Goal: Information Seeking & Learning: Learn about a topic

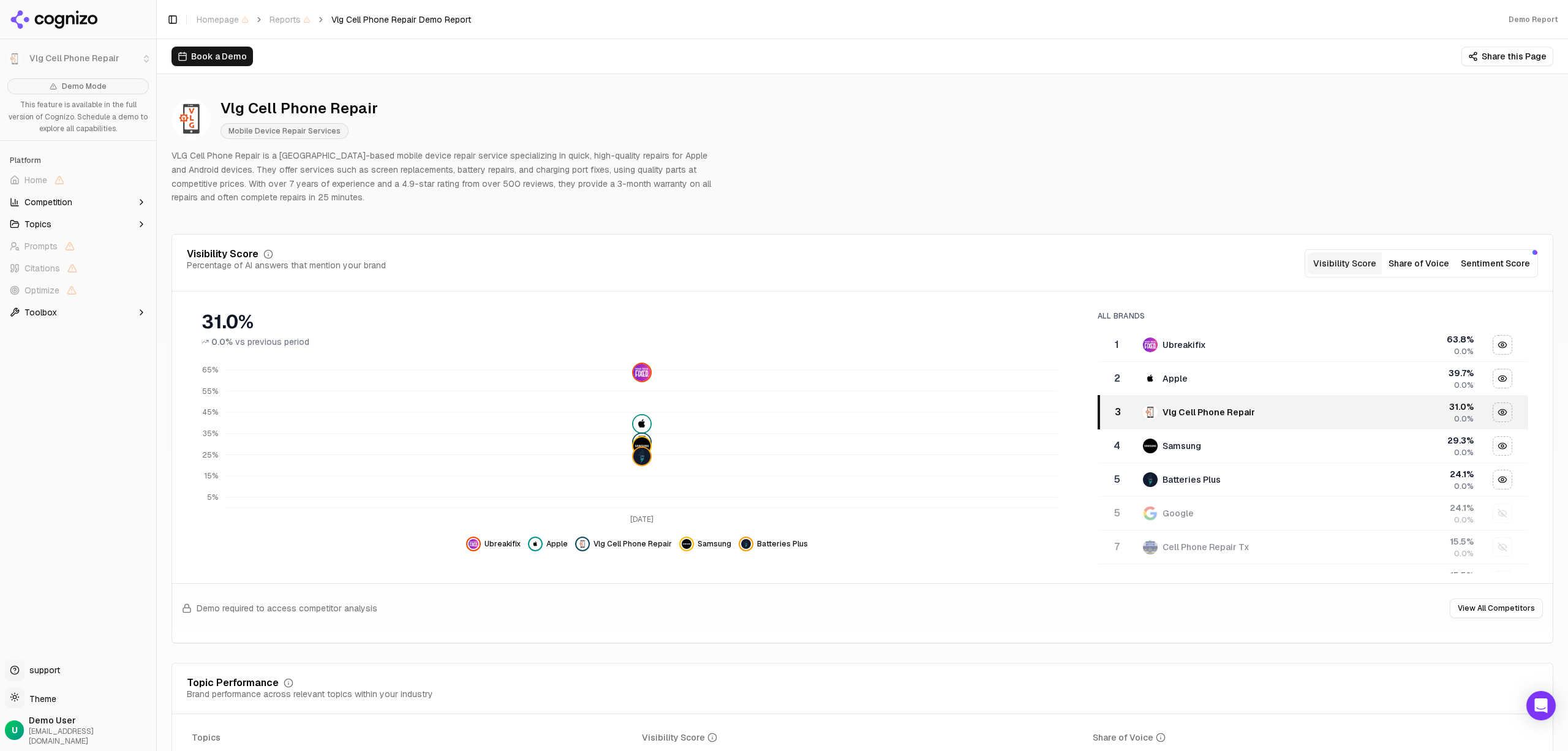
click at [1466, 59] on button "Share this Page" at bounding box center [1508, 56] width 91 height 19
click at [884, 199] on div "Vlg Cell Phone Repair Mobile Device Repair Services VLG Cell Phone Repair is a …" at bounding box center [863, 151] width 1382 height 125
click at [59, 200] on span "Competition" at bounding box center [48, 201] width 48 height 12
click at [71, 378] on button "Toolbox" at bounding box center [78, 370] width 146 height 19
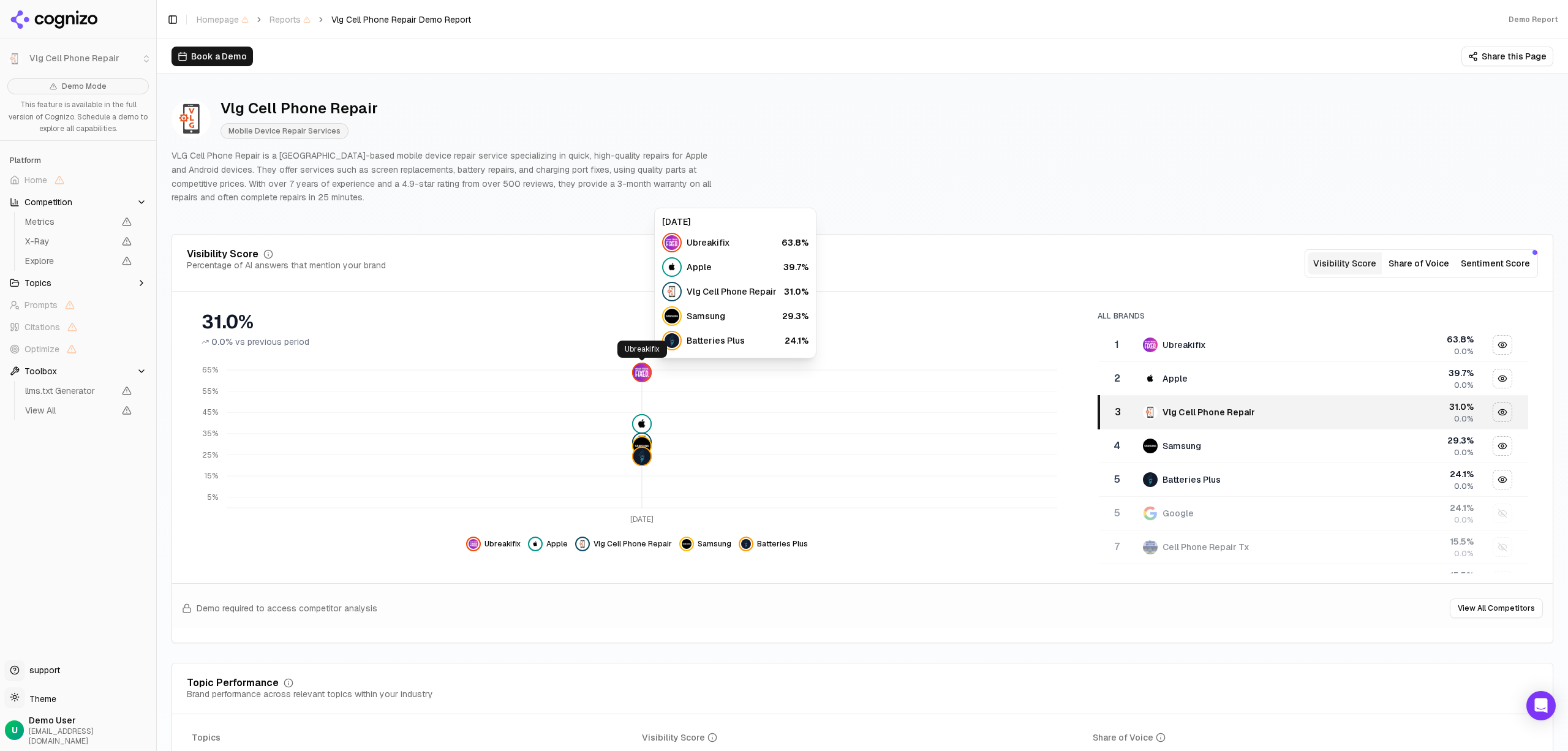
click img
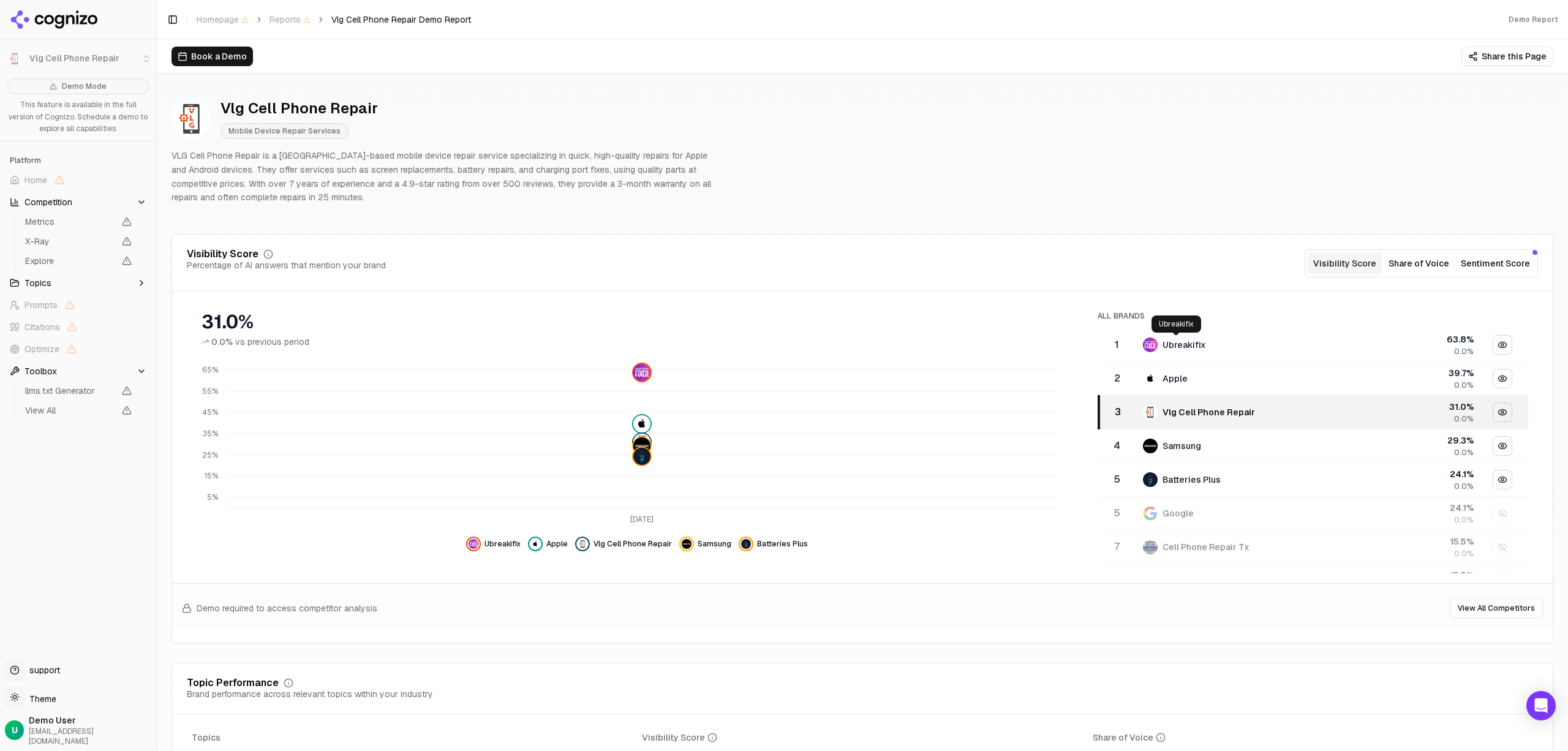
click at [1163, 344] on div "Ubreakifix" at bounding box center [1185, 344] width 44 height 12
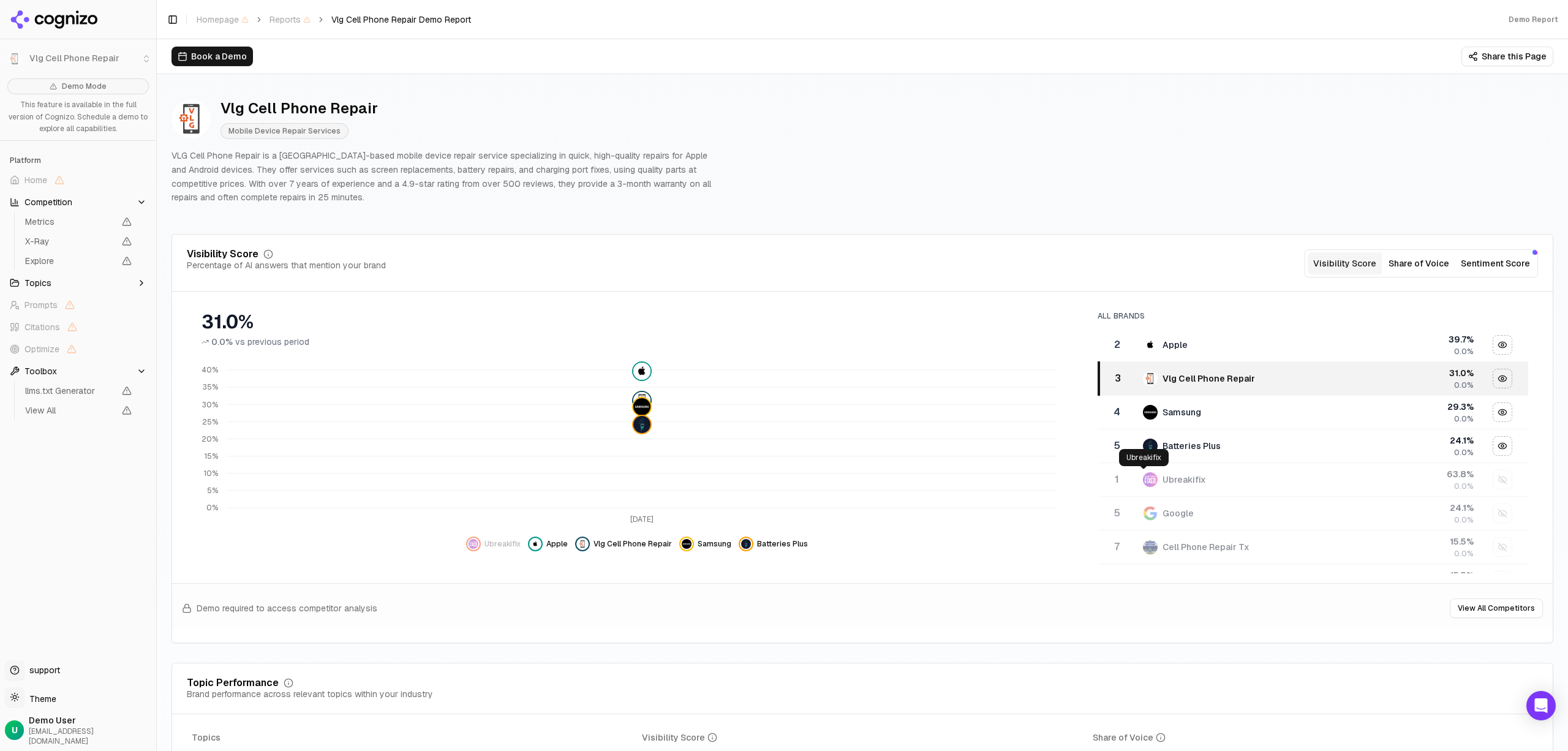
click at [1146, 483] on img "Data table" at bounding box center [1151, 479] width 15 height 15
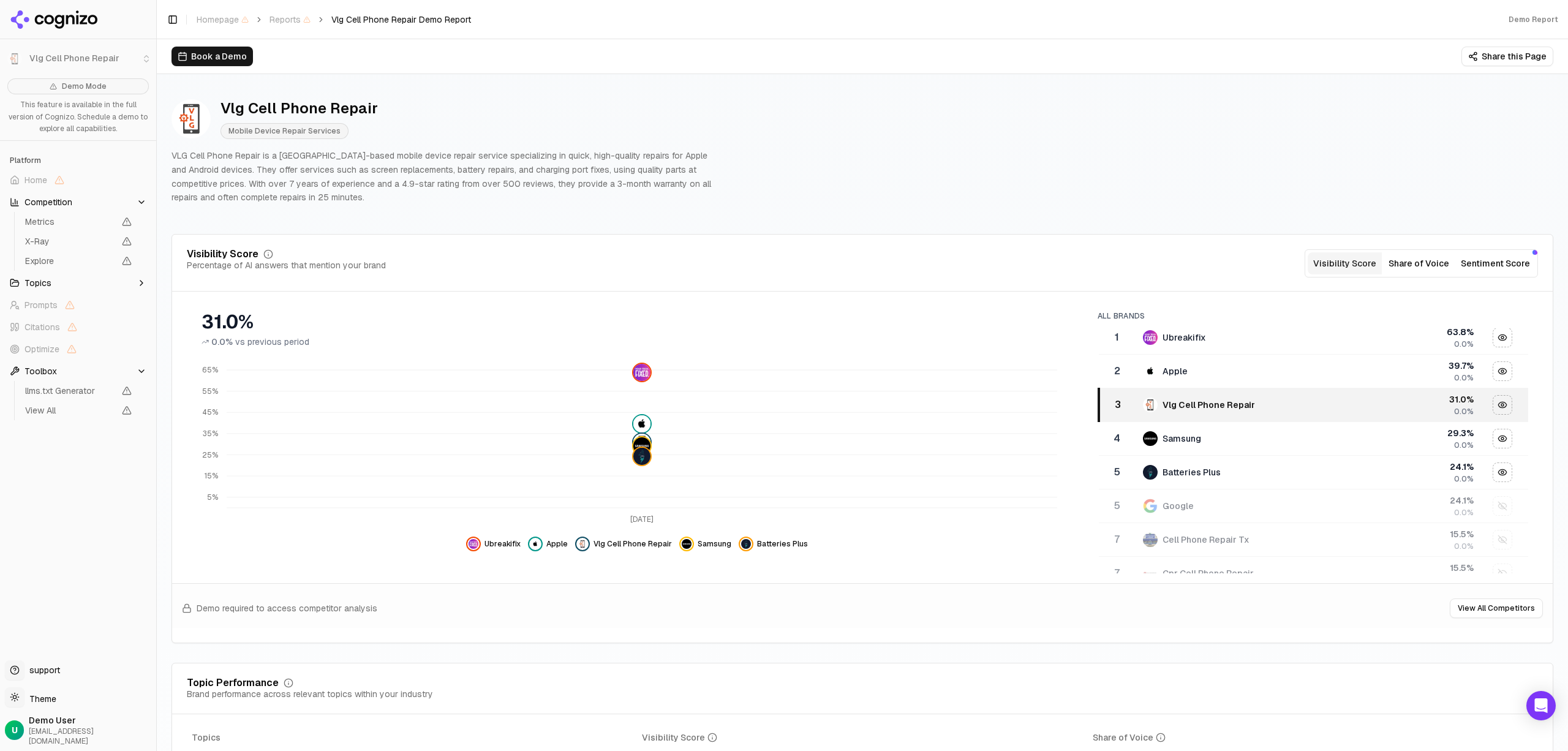
scroll to position [6, 0]
click at [1436, 414] on div "0.0%" at bounding box center [1417, 412] width 113 height 10
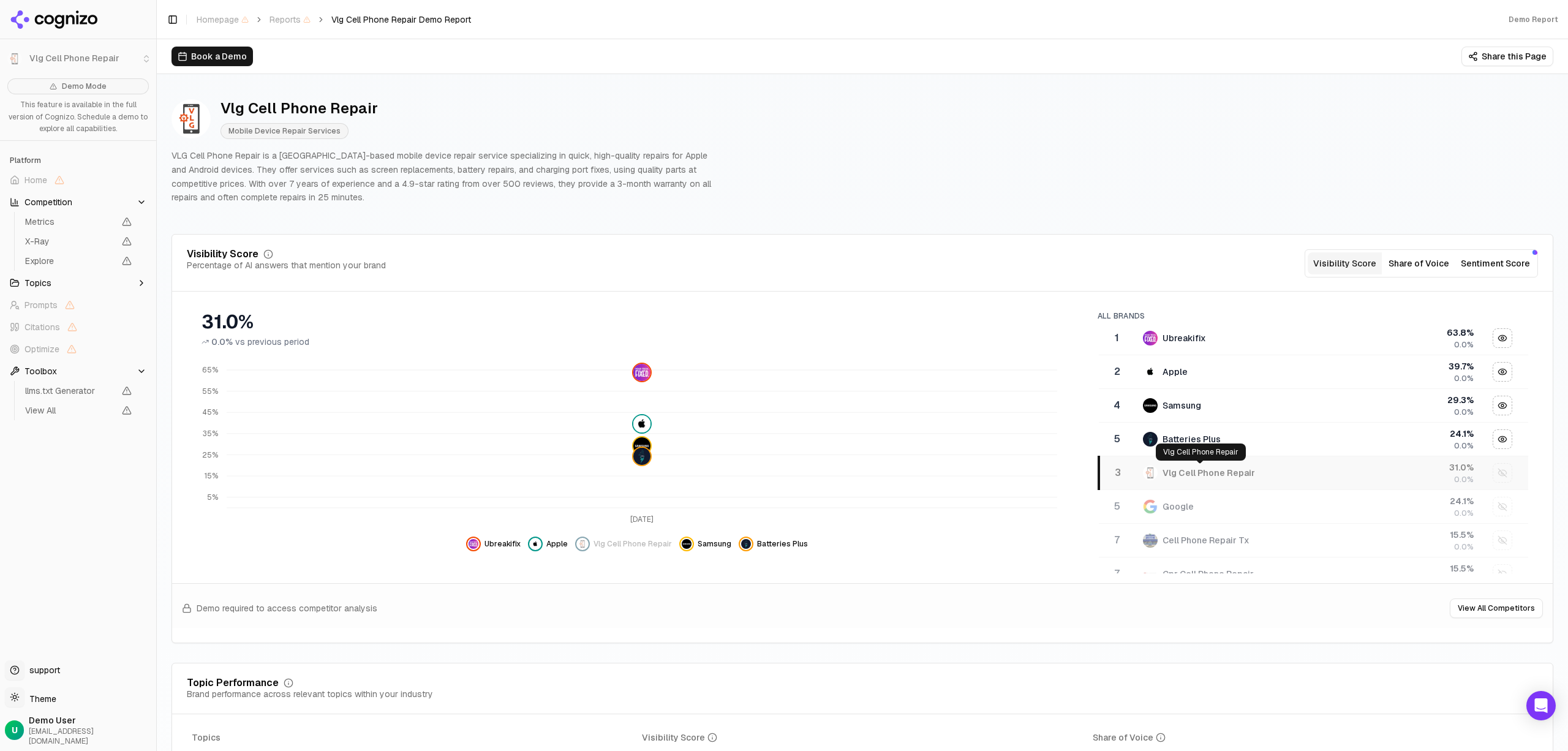
click at [1181, 477] on div "Vlg Cell Phone Repair" at bounding box center [1208, 472] width 92 height 12
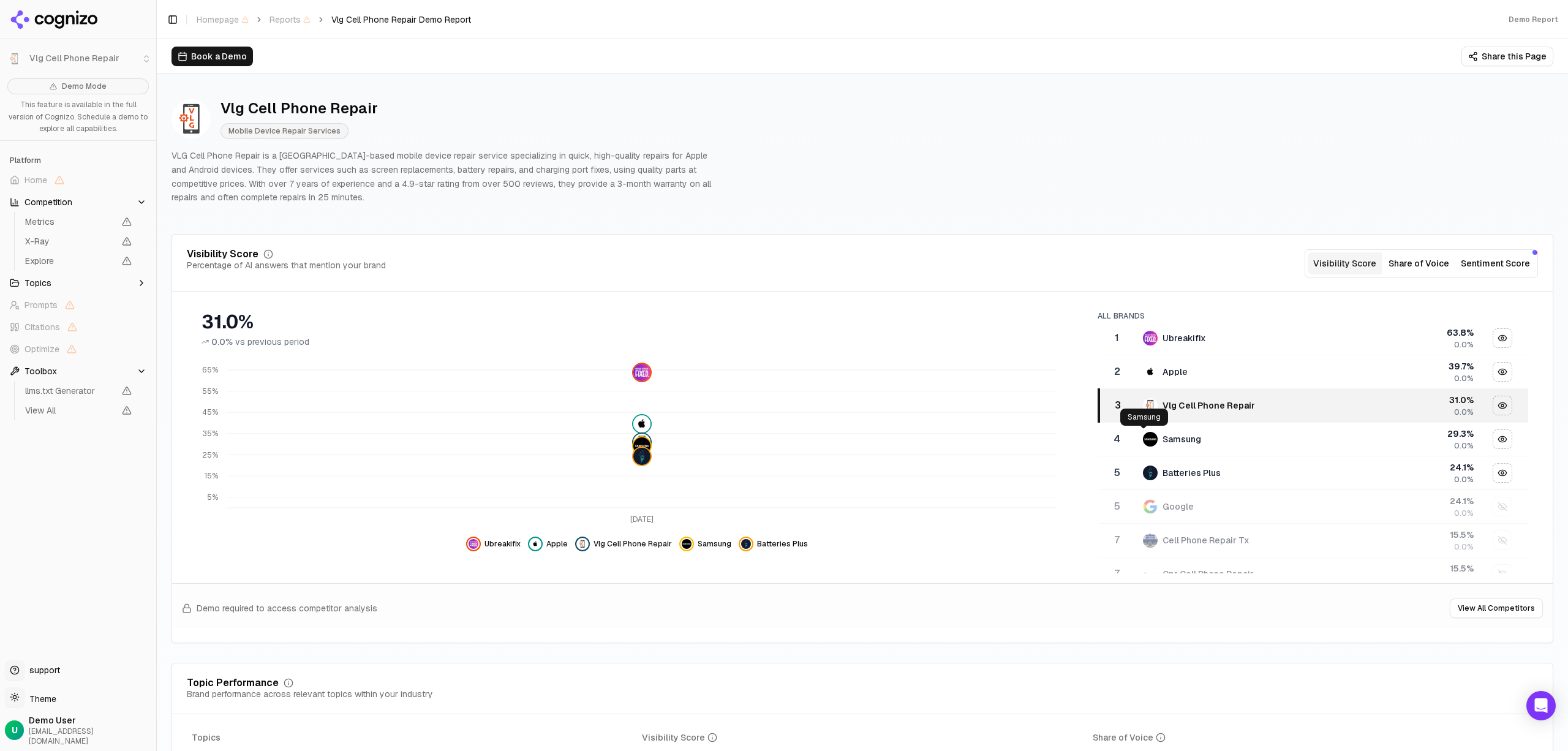
click at [1158, 409] on div "Samsung Samsung" at bounding box center [1144, 417] width 48 height 17
click at [1158, 409] on div "Batteries Plus Batteries Plus" at bounding box center [1144, 417] width 63 height 17
click at [1158, 409] on div "Samsung Samsung" at bounding box center [1144, 417] width 48 height 17
click at [1163, 374] on div "Apple" at bounding box center [1175, 371] width 25 height 12
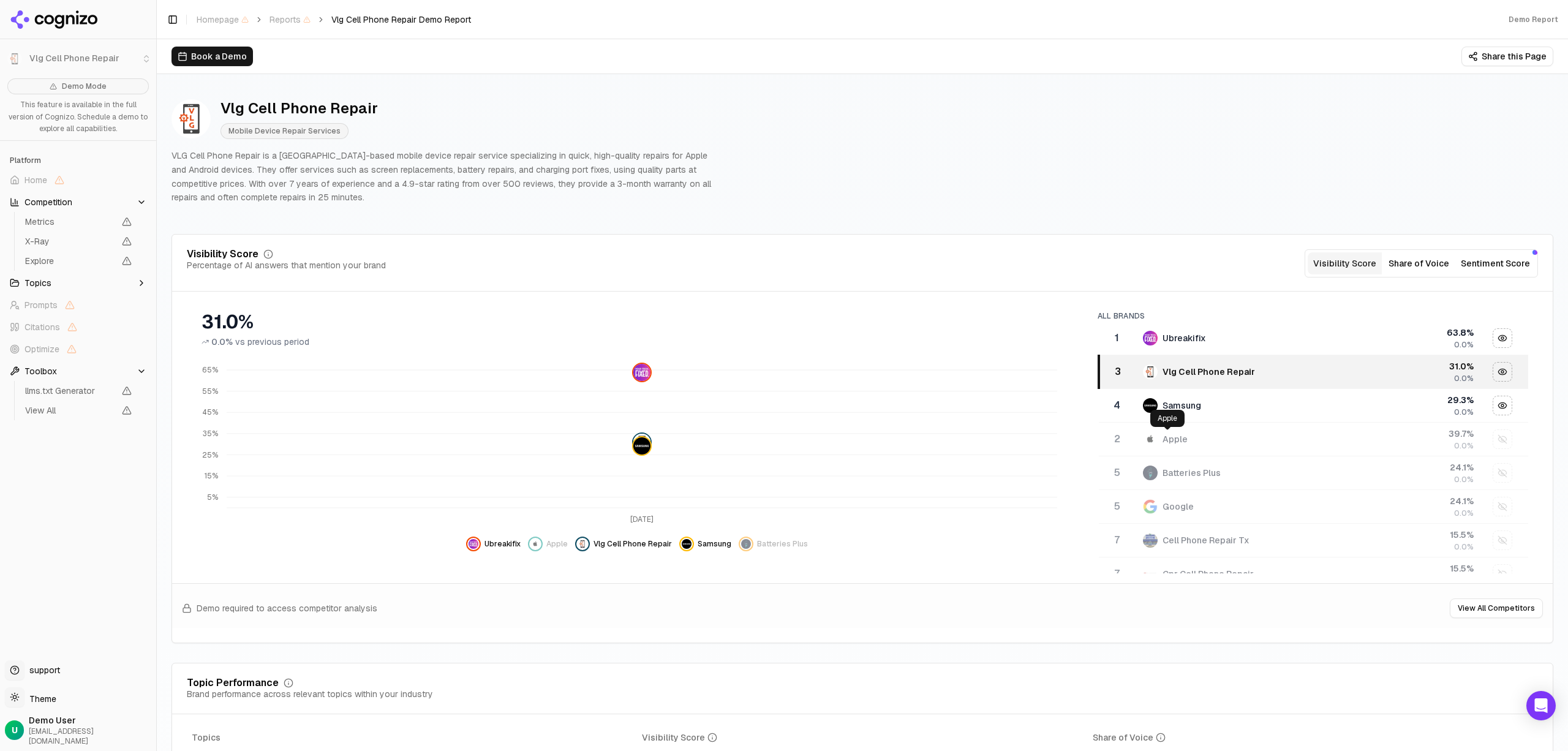
click at [1169, 436] on div "Apple" at bounding box center [1175, 438] width 25 height 12
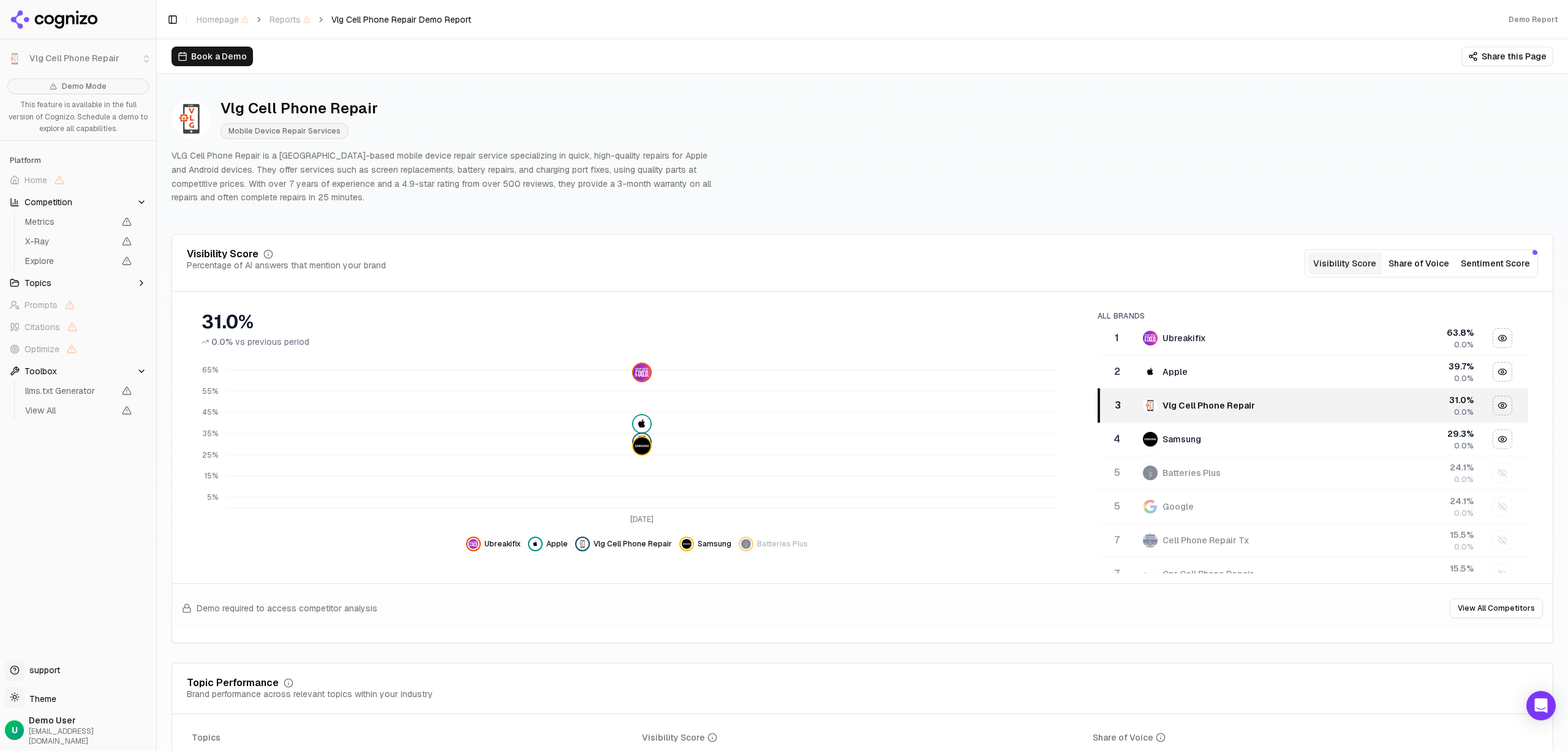
click at [1122, 409] on div "3" at bounding box center [1118, 405] width 26 height 15
click at [1126, 435] on td "3" at bounding box center [1117, 439] width 37 height 34
click at [1403, 264] on button "Share of Voice" at bounding box center [1419, 263] width 74 height 22
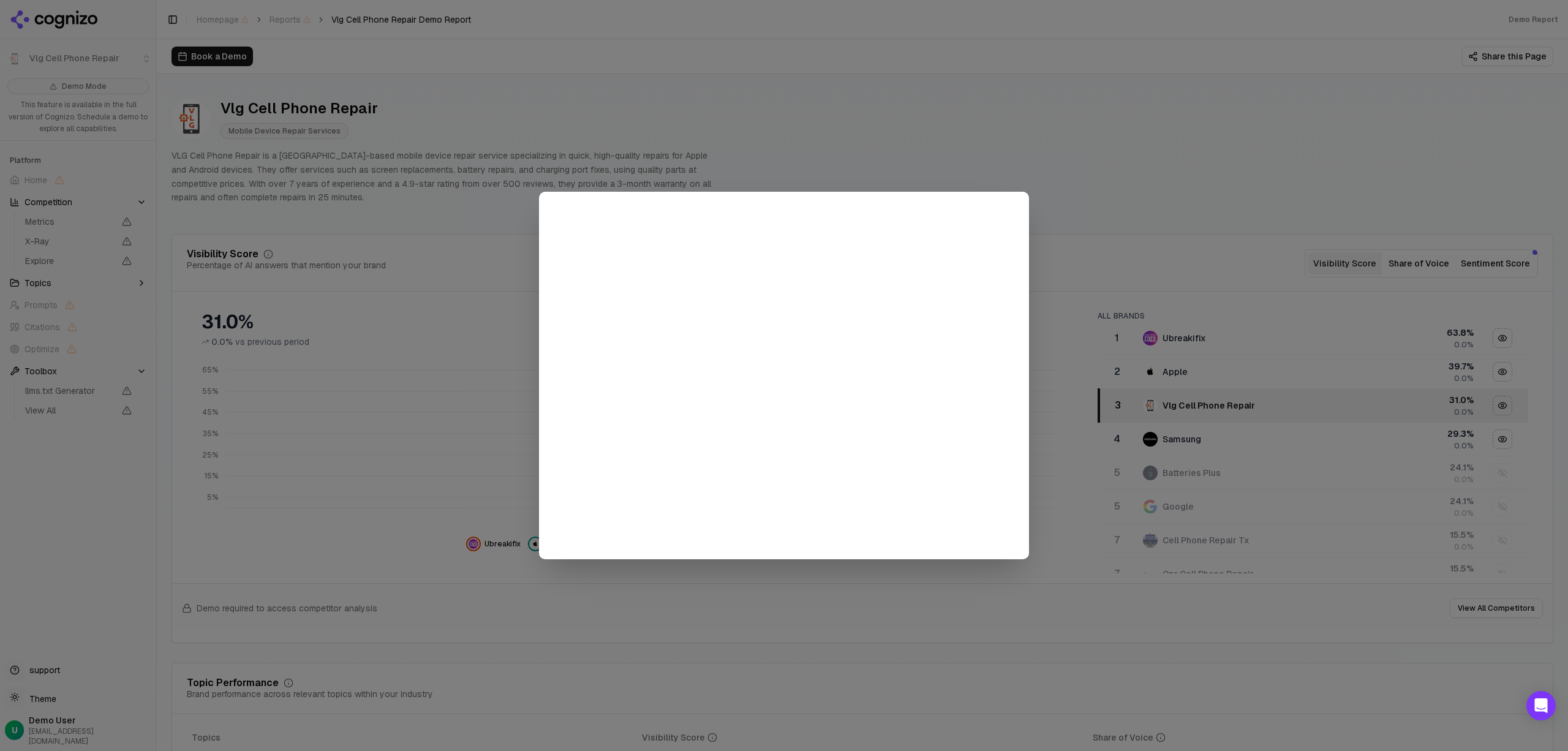
click at [1099, 229] on div at bounding box center [784, 375] width 1568 height 751
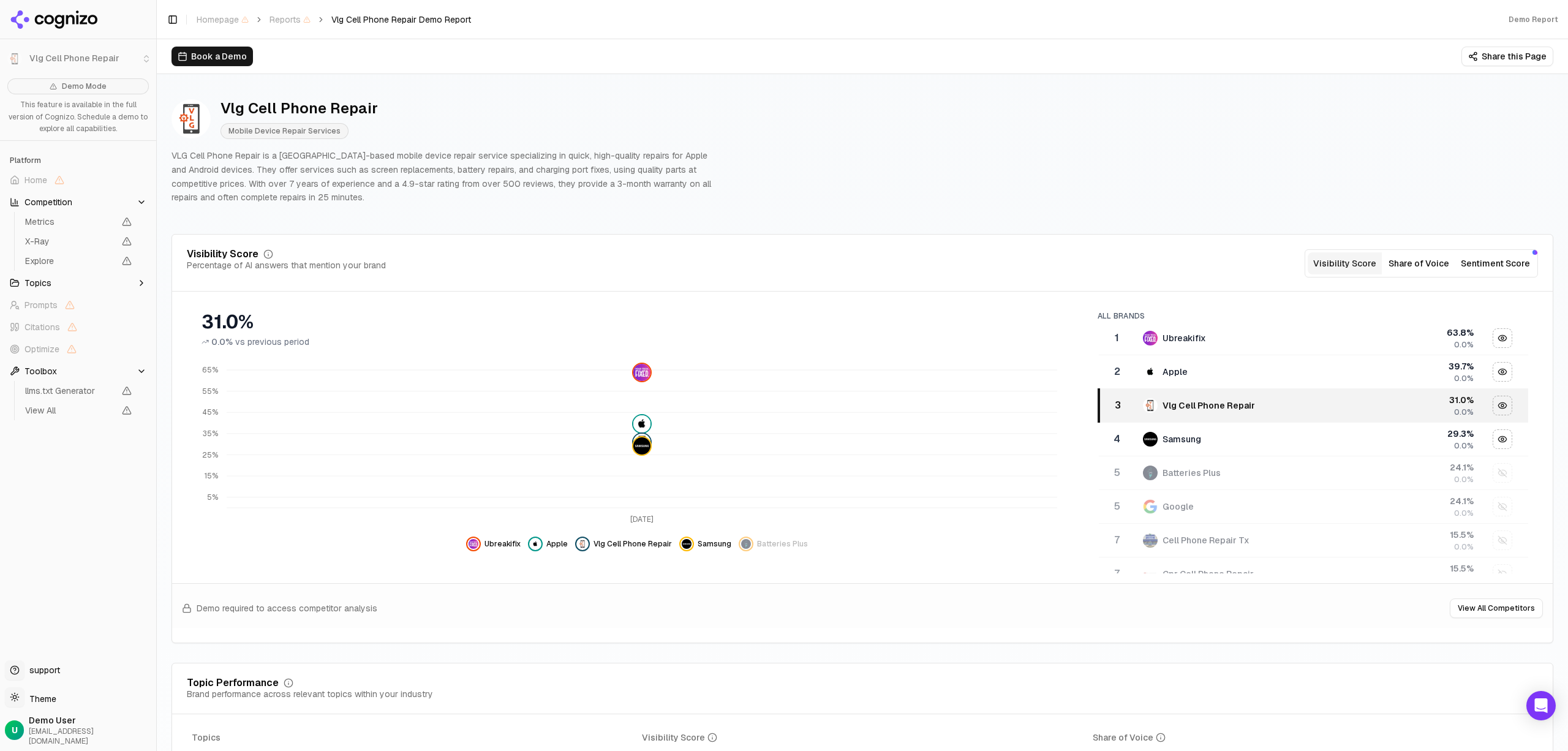
click at [1467, 254] on button "Sentiment Score" at bounding box center [1496, 263] width 79 height 22
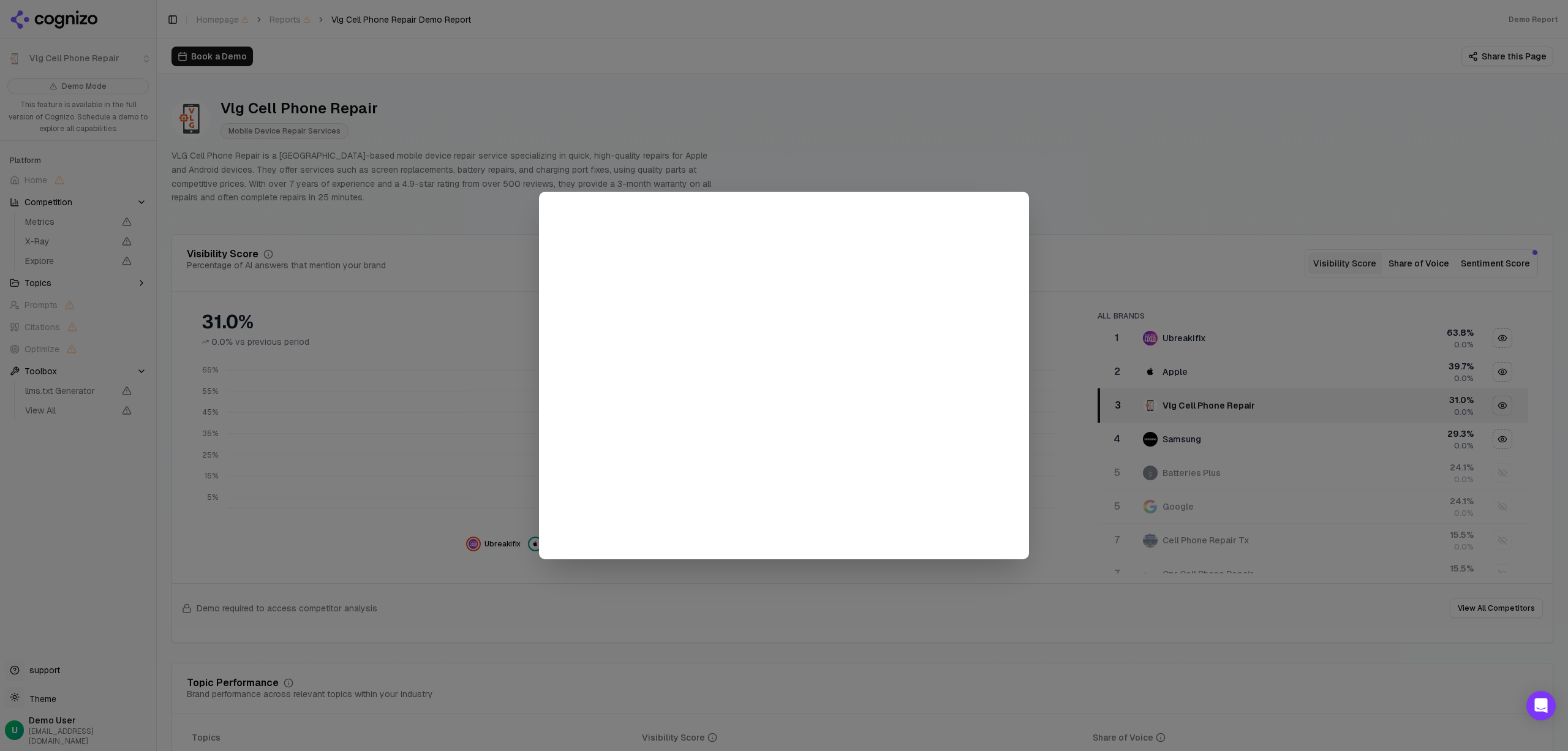
click at [1095, 246] on div at bounding box center [784, 375] width 1568 height 751
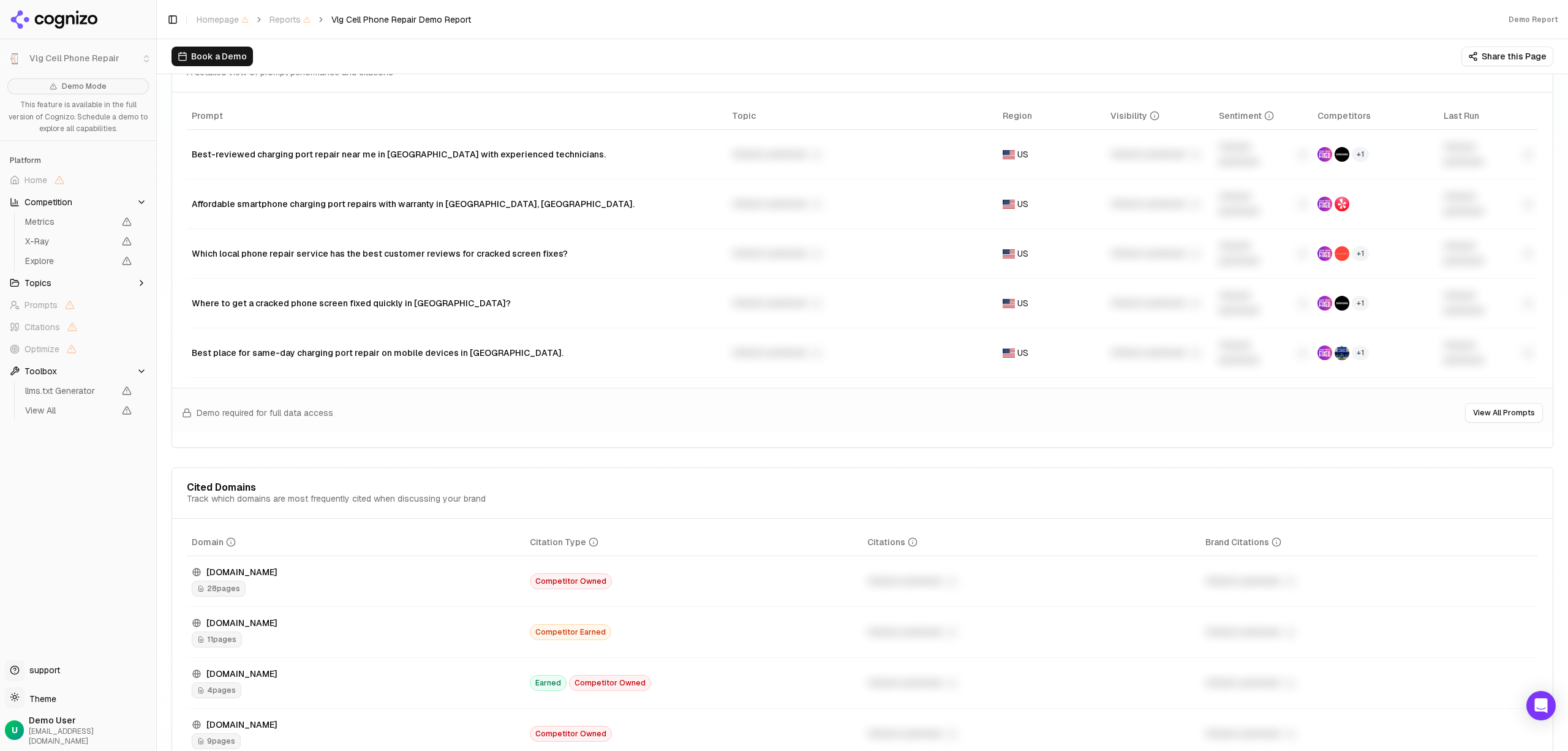
scroll to position [1200, 0]
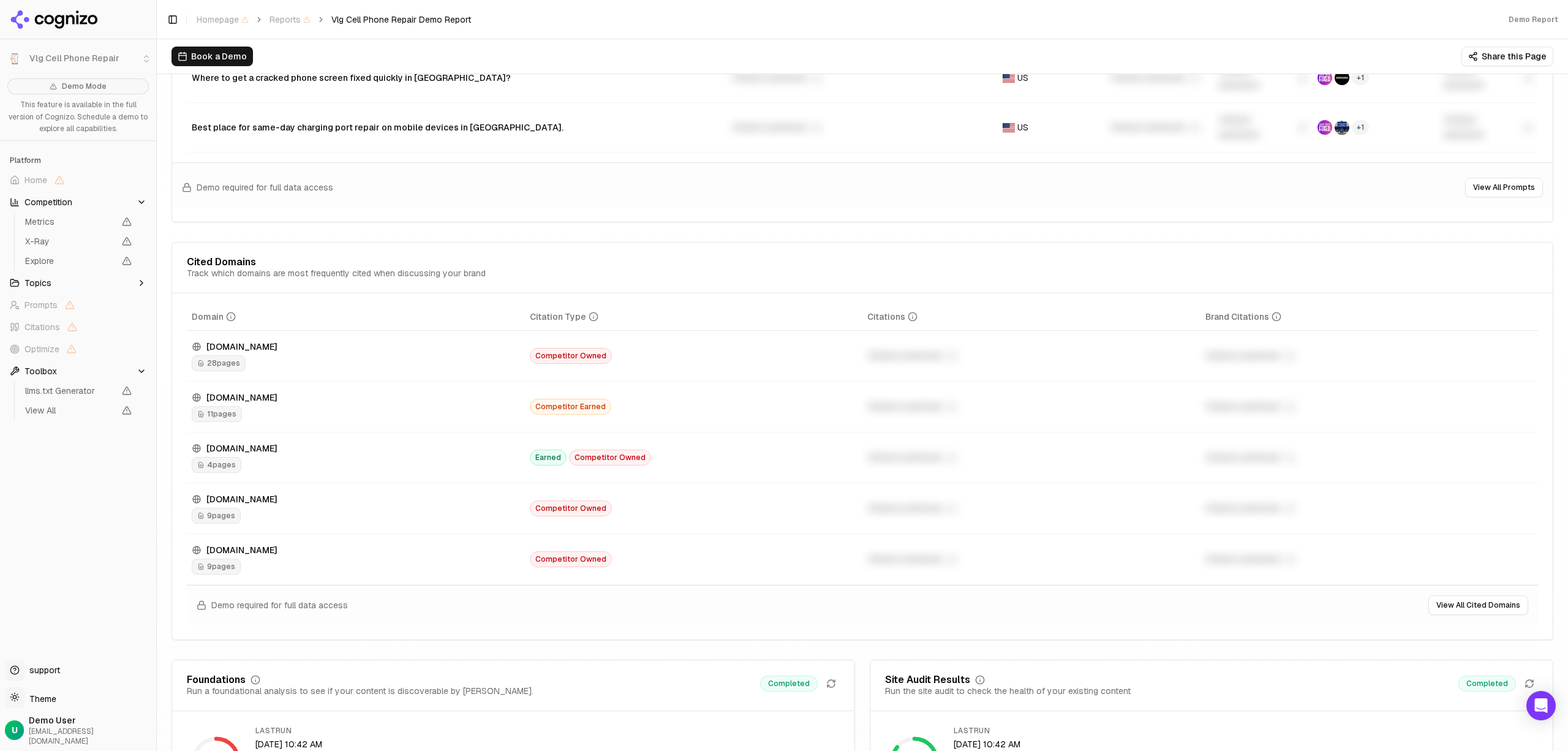
click at [264, 355] on div "28 pages" at bounding box center [356, 362] width 328 height 16
click at [220, 355] on span "28 pages" at bounding box center [219, 362] width 54 height 16
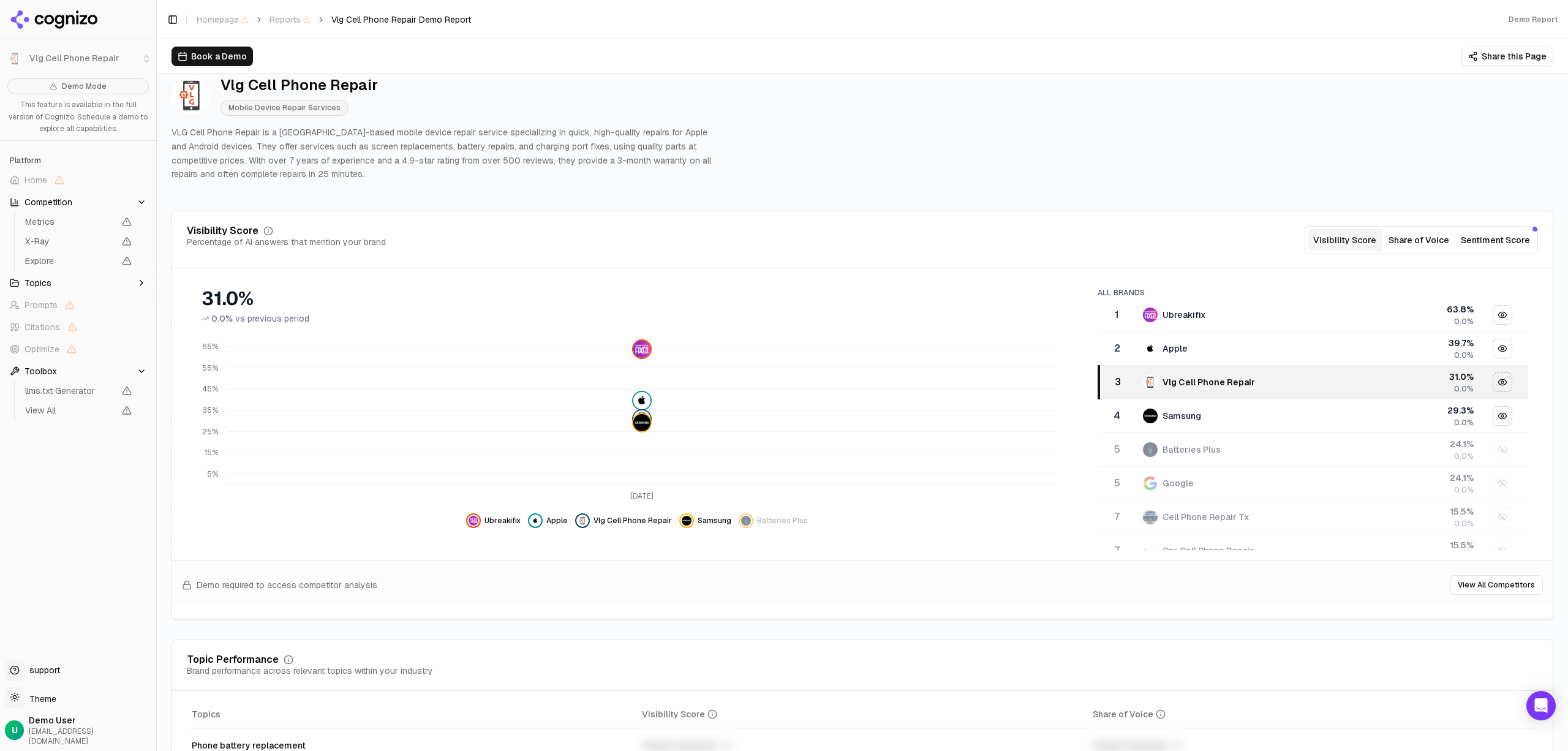
scroll to position [0, 0]
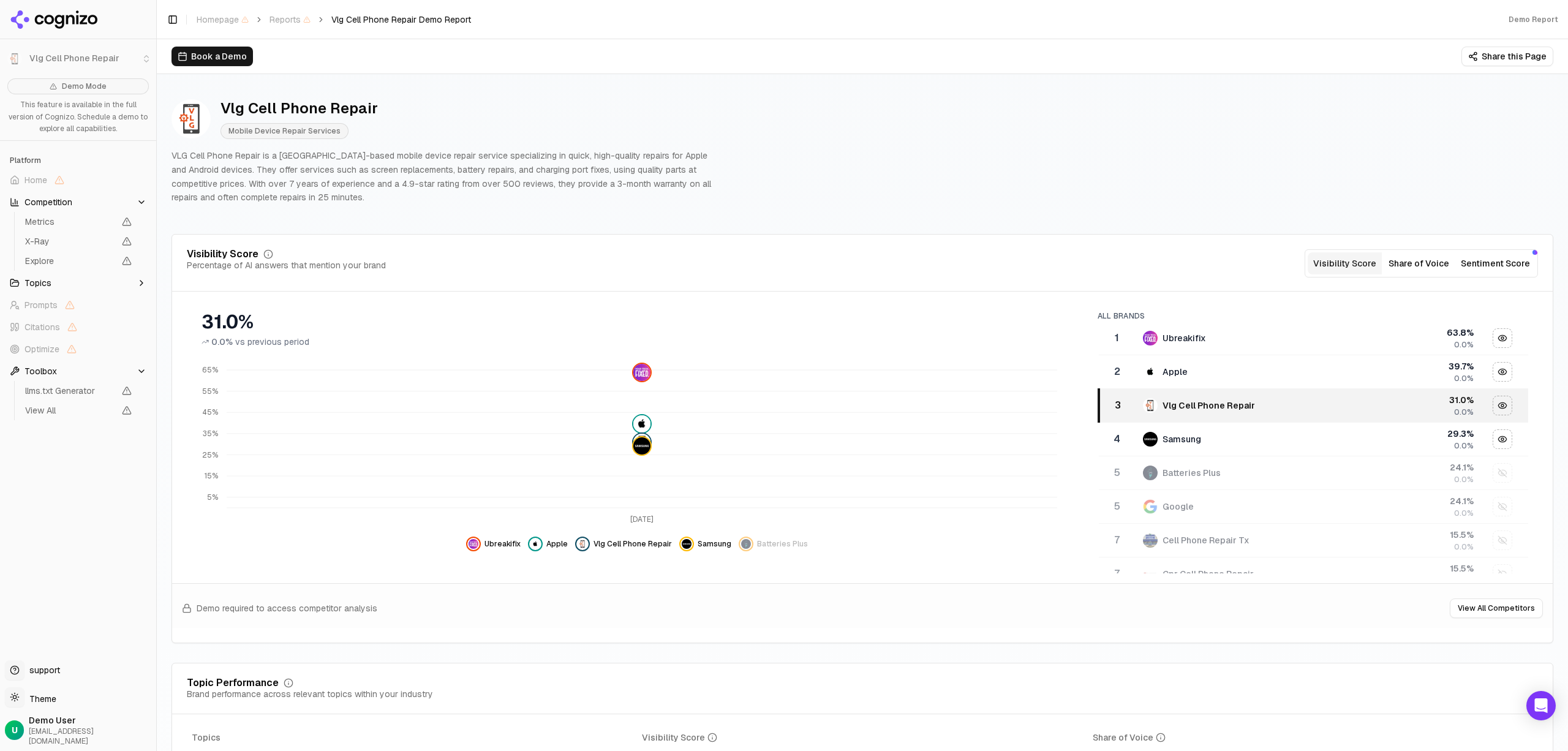
click at [82, 284] on button "Topics" at bounding box center [78, 283] width 146 height 19
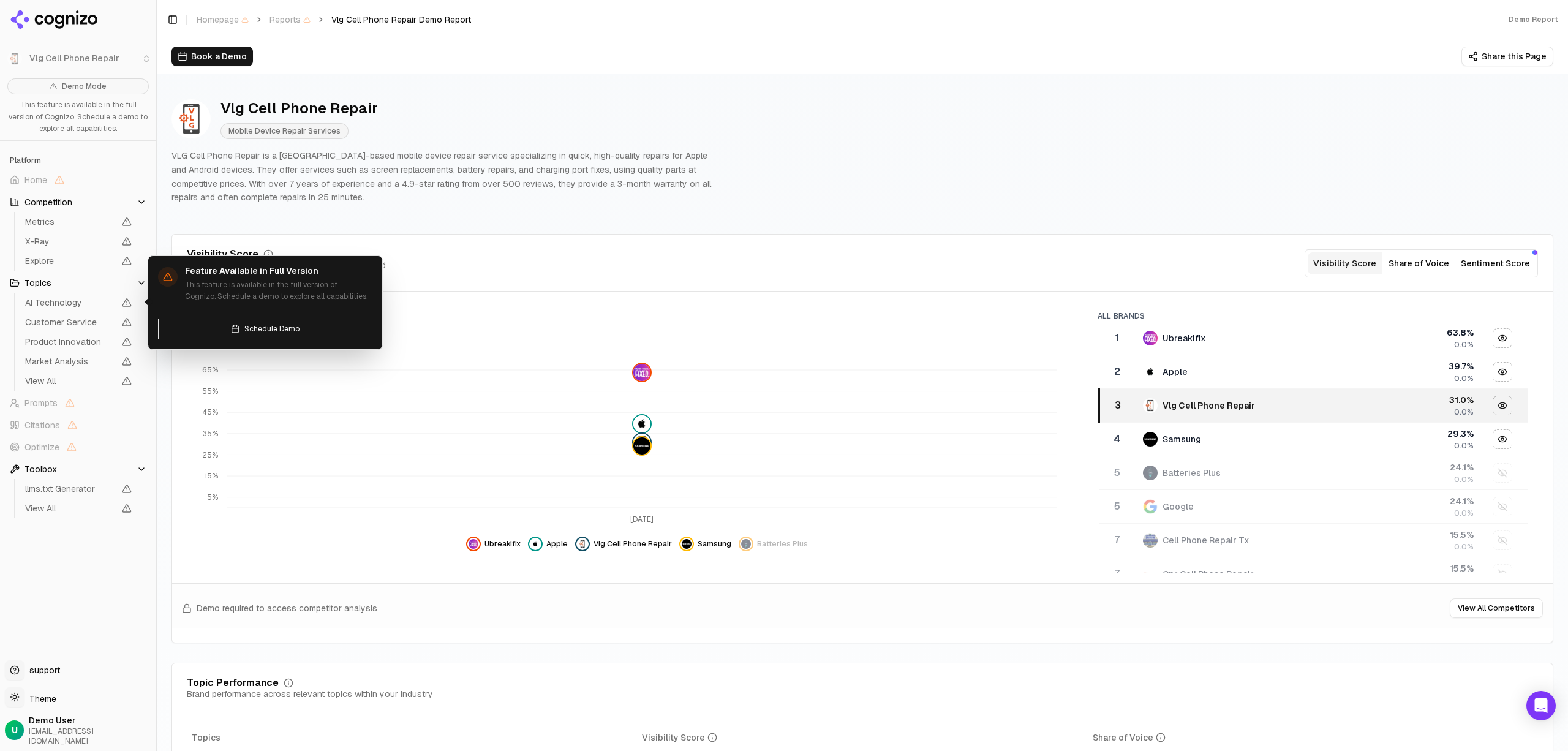
click at [81, 300] on span "AI Technology" at bounding box center [70, 302] width 90 height 12
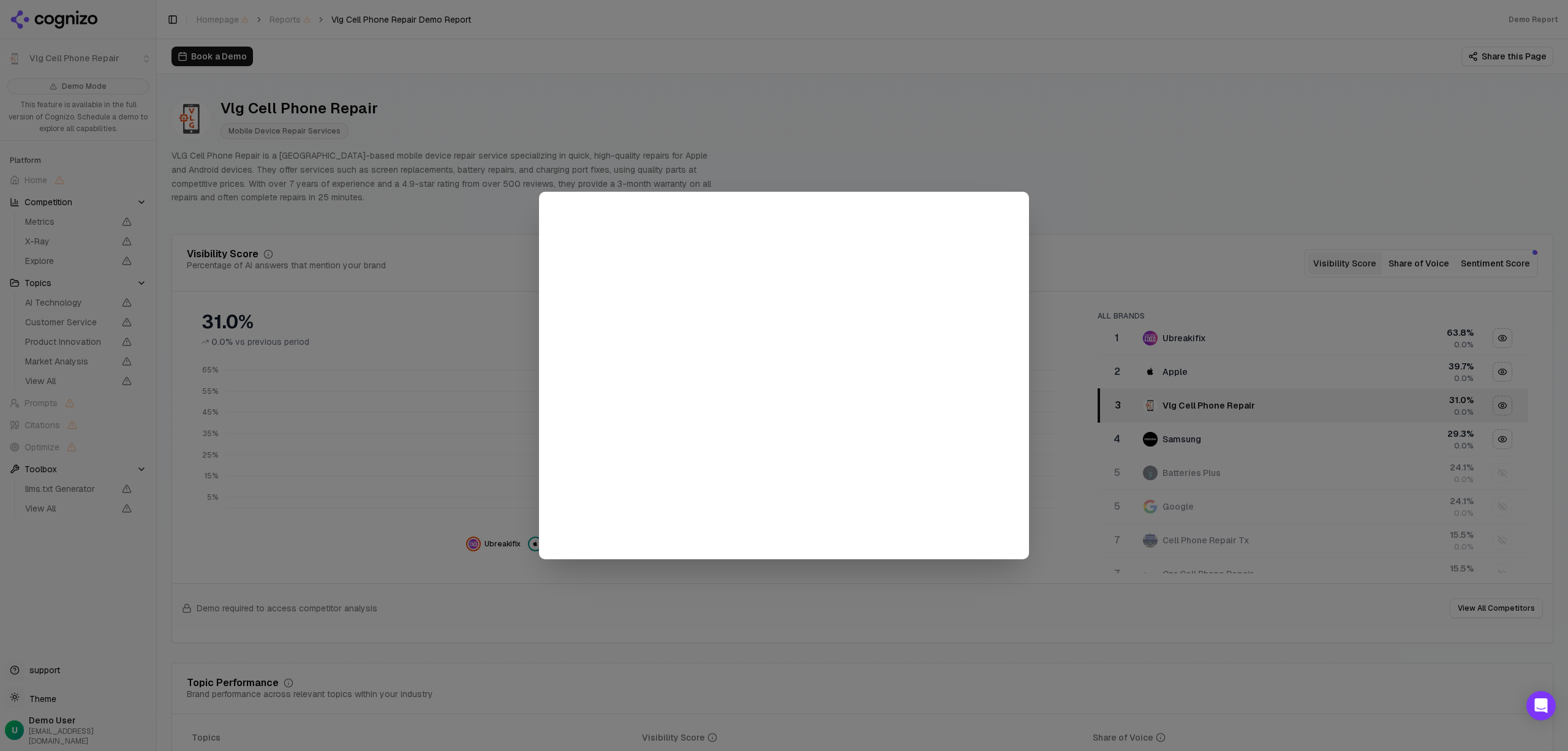
click at [1019, 134] on div at bounding box center [784, 375] width 1568 height 751
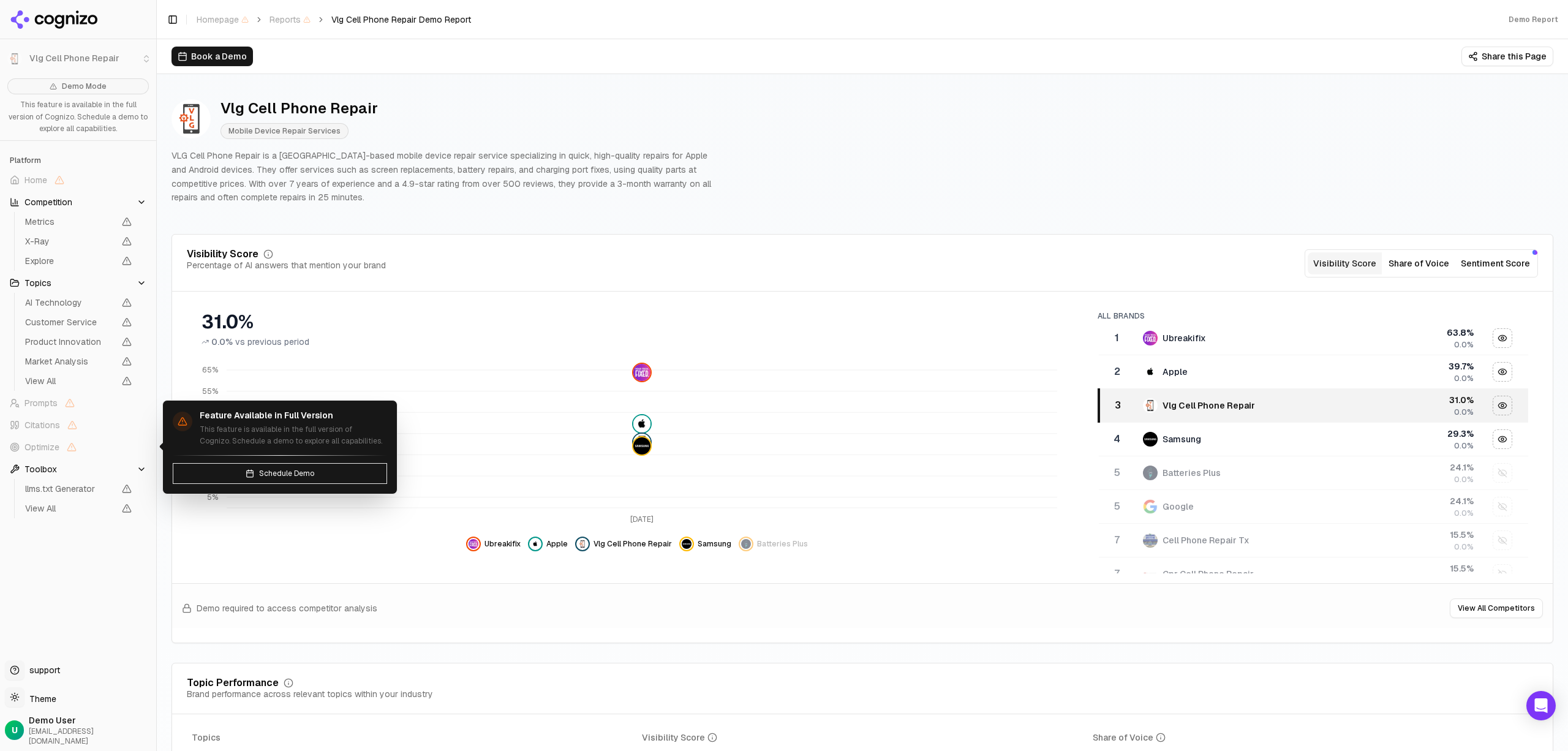
click at [56, 444] on span "Optimize" at bounding box center [42, 446] width 35 height 12
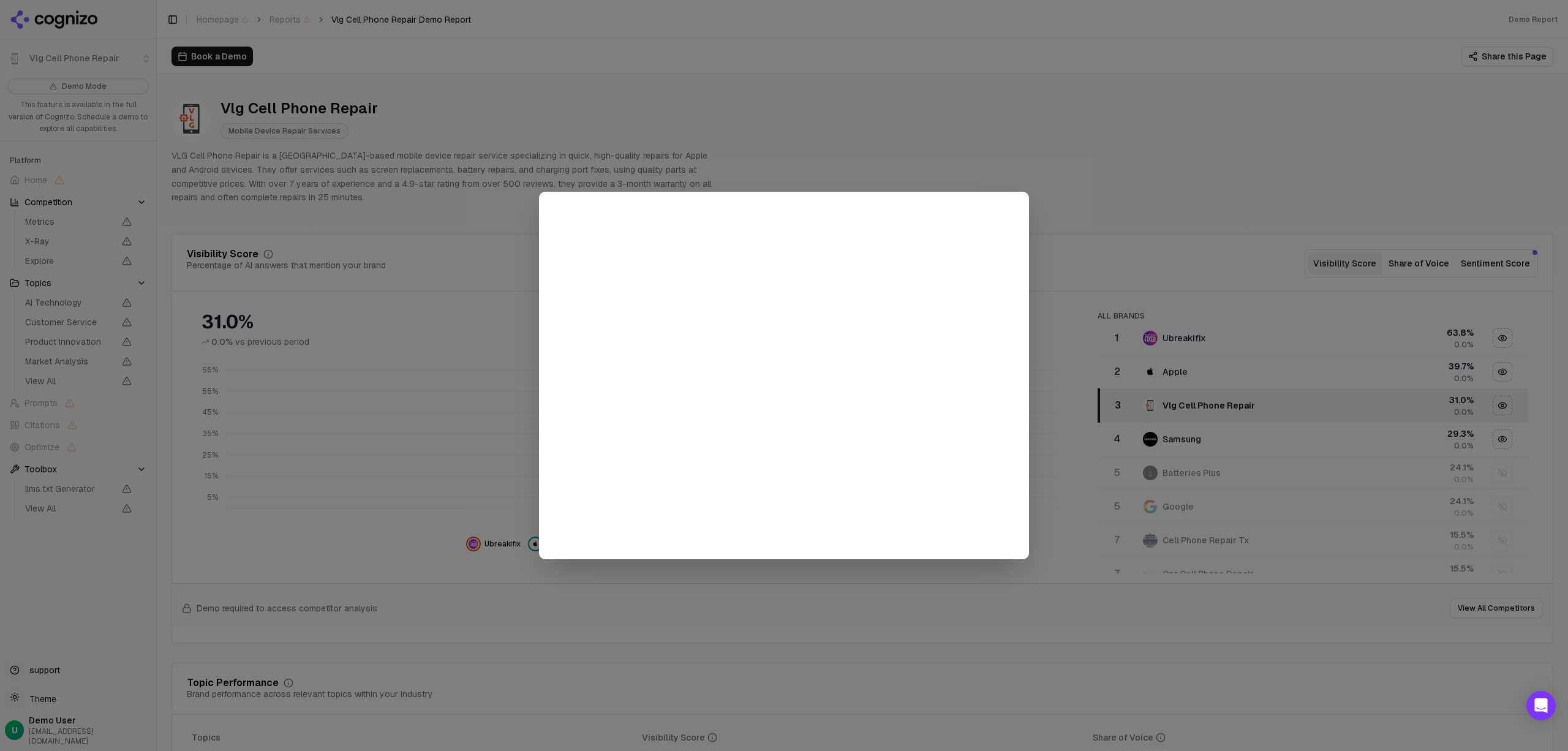
click at [1054, 182] on div at bounding box center [784, 375] width 1568 height 751
